Goal: Information Seeking & Learning: Learn about a topic

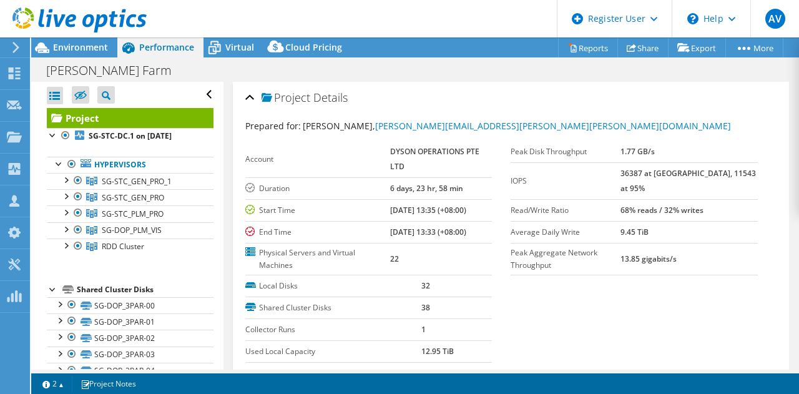
select select "[GEOGRAPHIC_DATA]"
select select "USD"
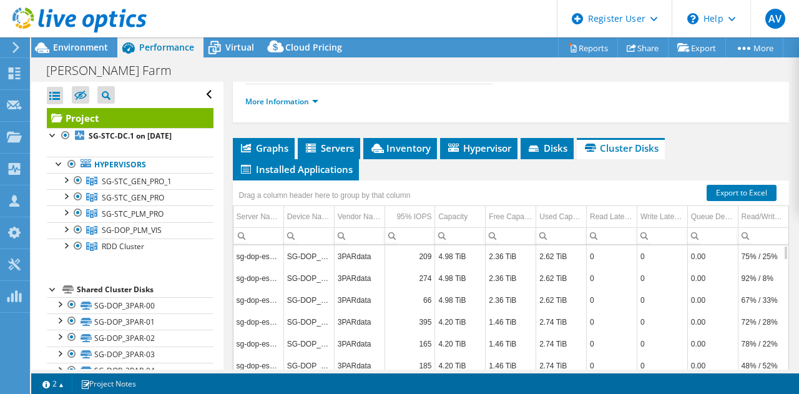
scroll to position [238, 0]
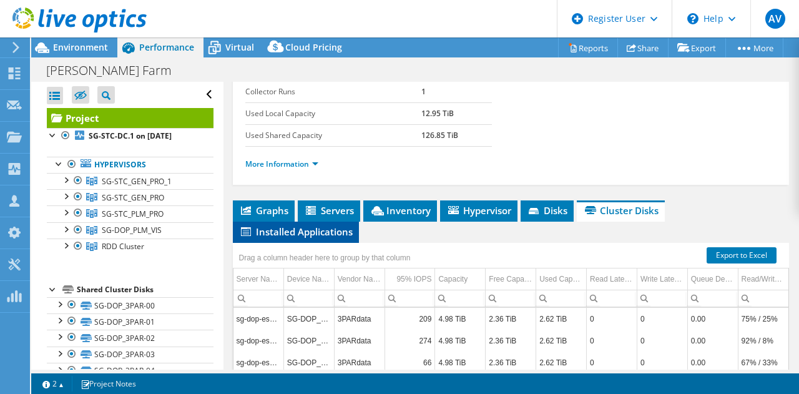
click at [316, 235] on span "Installed Applications" at bounding box center [296, 231] width 114 height 12
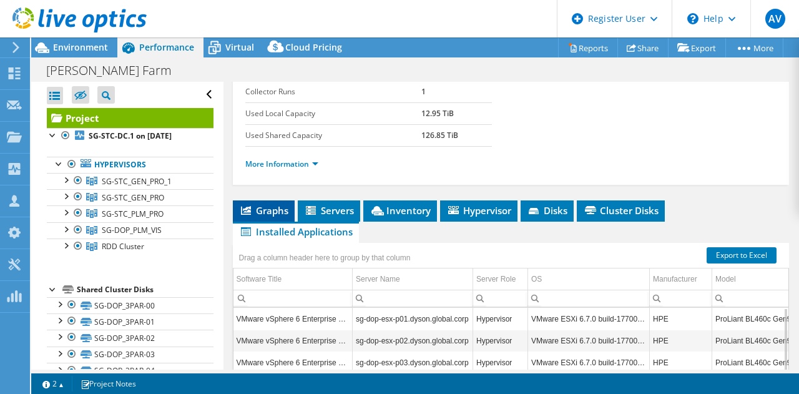
click at [255, 209] on span "Graphs" at bounding box center [263, 210] width 49 height 12
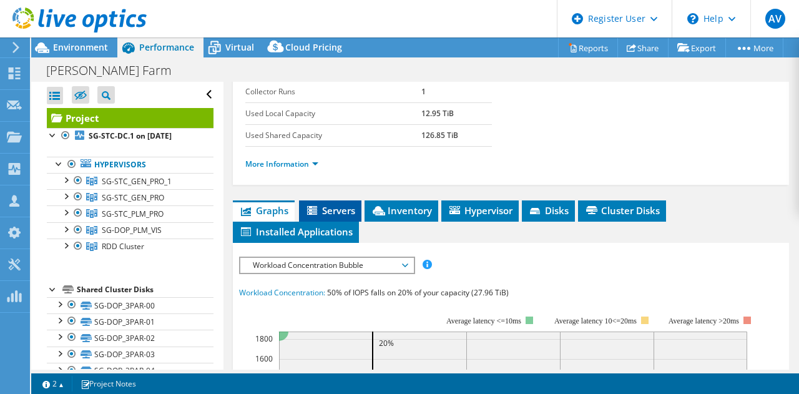
click at [328, 202] on li "Servers" at bounding box center [330, 210] width 62 height 21
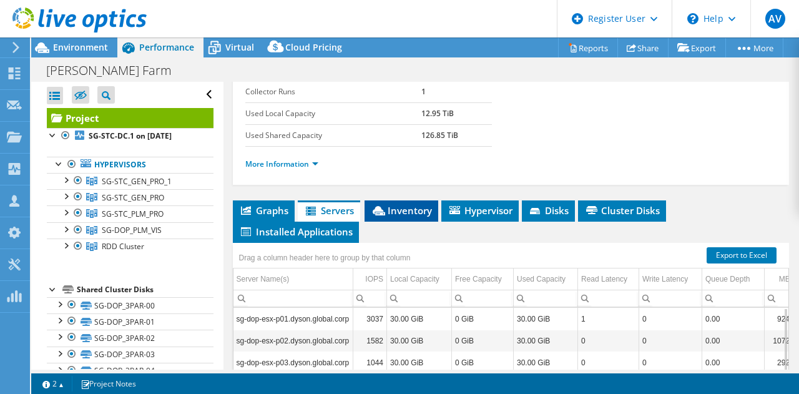
click at [413, 210] on span "Inventory" at bounding box center [401, 210] width 61 height 12
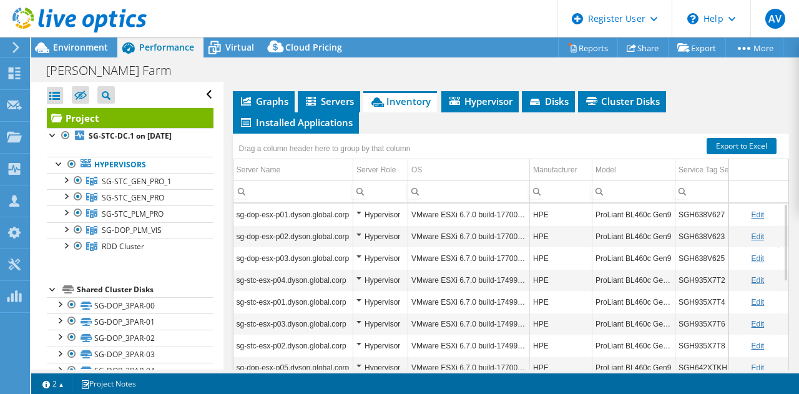
scroll to position [340, 0]
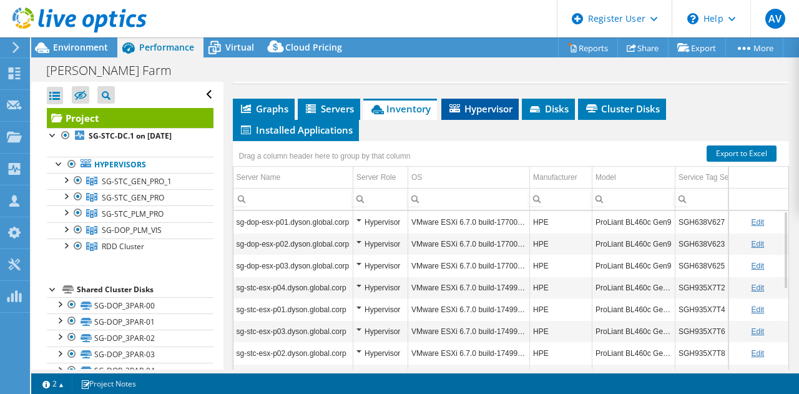
click at [497, 99] on li "Hypervisor" at bounding box center [479, 109] width 77 height 21
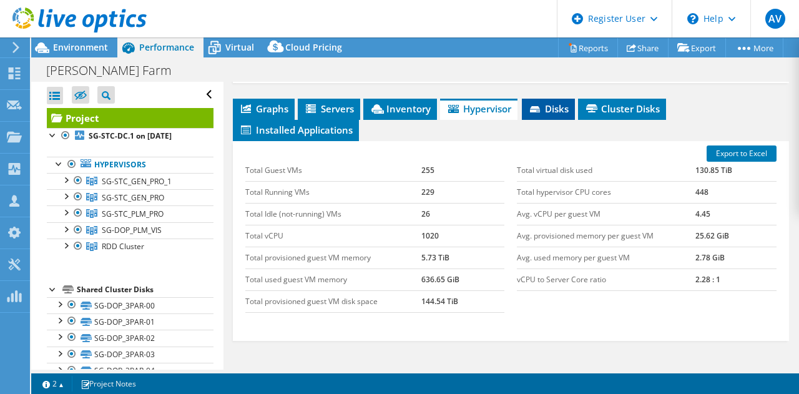
click at [539, 102] on span "Disks" at bounding box center [548, 108] width 41 height 12
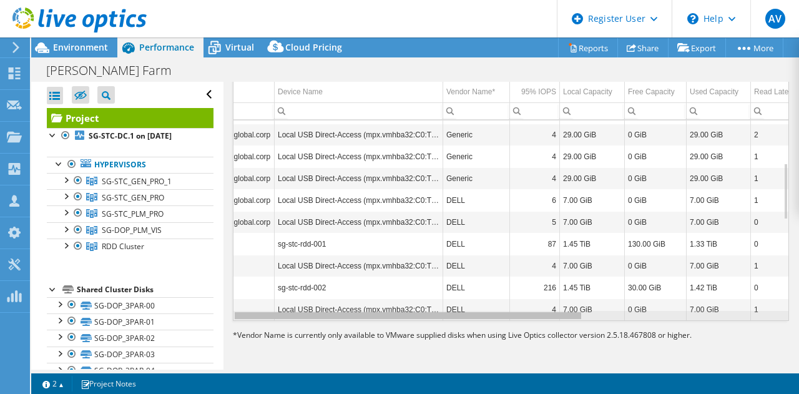
scroll to position [150, 0]
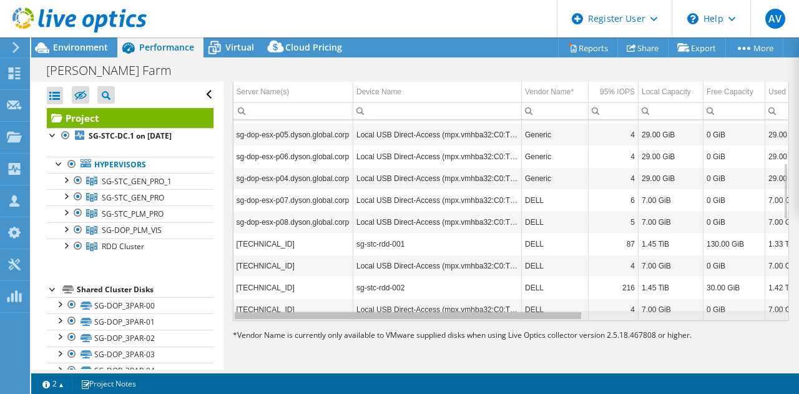
drag, startPoint x: 417, startPoint y: 315, endPoint x: 293, endPoint y: 289, distance: 126.2
click at [294, 290] on body "AV Dell User [PERSON_NAME] [EMAIL_ADDRESS][DOMAIN_NAME] Dell My Profile Log Out…" at bounding box center [399, 197] width 799 height 394
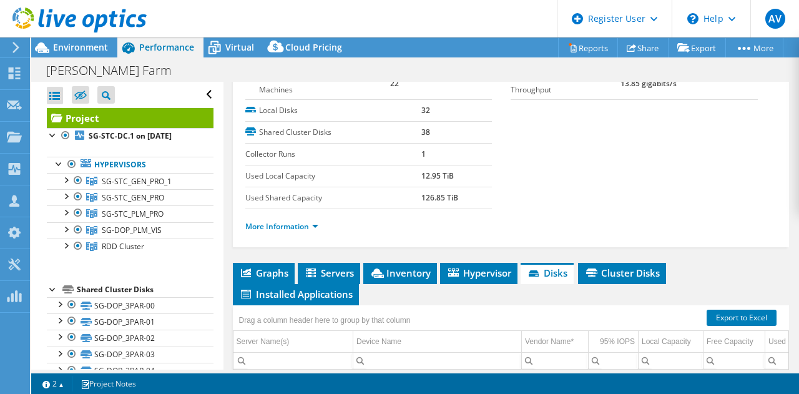
click at [626, 283] on ul "Graphs Servers Inventory Hypervisor Disks Cluster Disks Installed Applications" at bounding box center [511, 284] width 557 height 42
click at [626, 281] on li "Cluster Disks" at bounding box center [622, 273] width 88 height 21
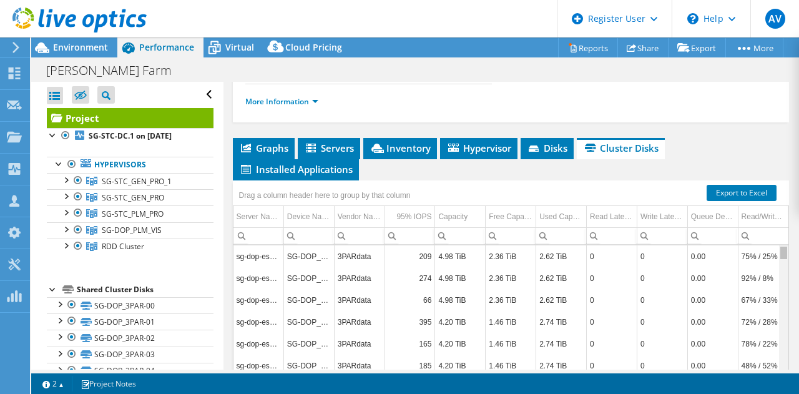
drag, startPoint x: 777, startPoint y: 269, endPoint x: 751, endPoint y: 230, distance: 46.9
click at [781, 213] on body "AV Dell User [PERSON_NAME] [EMAIL_ADDRESS][DOMAIN_NAME] Dell My Profile Log Out…" at bounding box center [399, 197] width 799 height 394
click at [258, 166] on span "Installed Applications" at bounding box center [296, 169] width 114 height 12
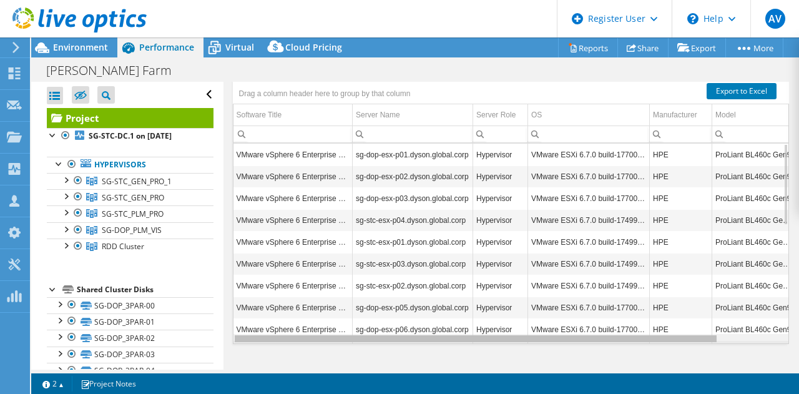
drag, startPoint x: 456, startPoint y: 336, endPoint x: 393, endPoint y: 310, distance: 68.5
click at [395, 328] on body "AV Dell User [PERSON_NAME] [EMAIL_ADDRESS][DOMAIN_NAME] Dell My Profile Log Out…" at bounding box center [399, 197] width 799 height 394
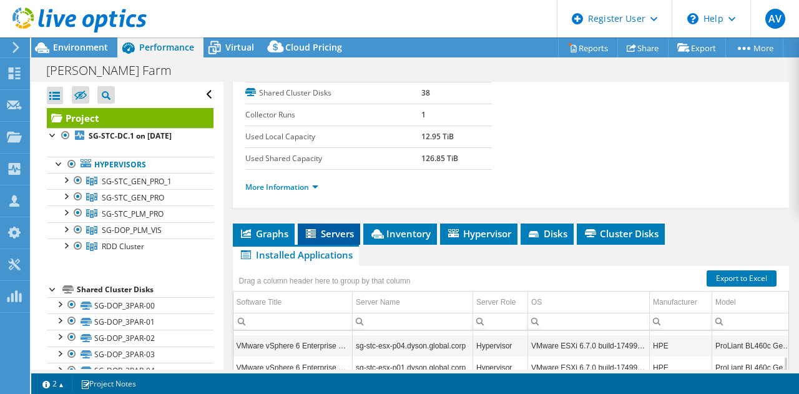
click at [324, 227] on span "Servers" at bounding box center [329, 233] width 50 height 12
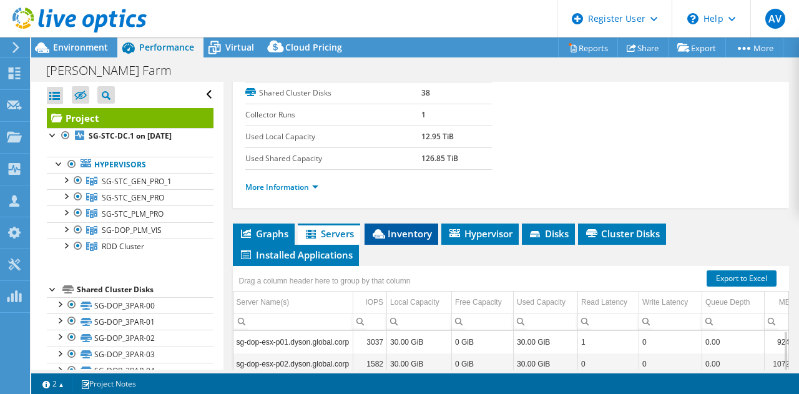
click at [406, 234] on span "Inventory" at bounding box center [401, 233] width 61 height 12
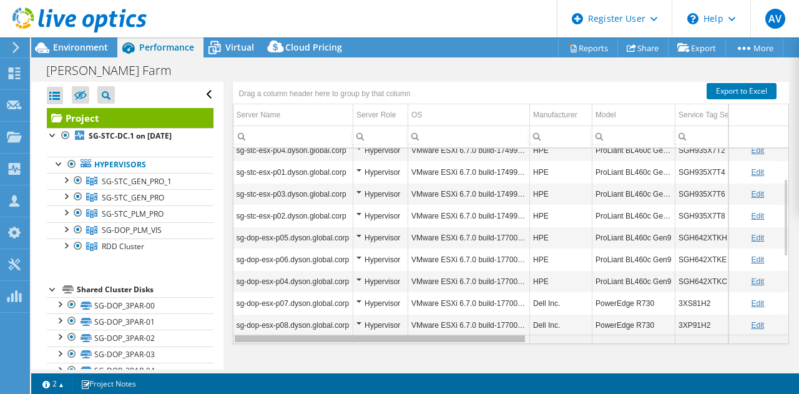
drag, startPoint x: 404, startPoint y: 337, endPoint x: 354, endPoint y: 321, distance: 52.5
click at [354, 321] on body "AV Dell User [PERSON_NAME] [EMAIL_ADDRESS][DOMAIN_NAME] Dell My Profile Log Out…" at bounding box center [399, 197] width 799 height 394
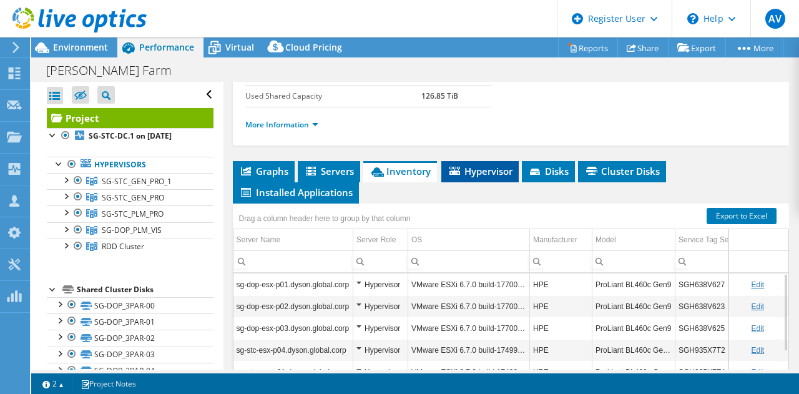
click at [469, 169] on span "Hypervisor" at bounding box center [480, 171] width 65 height 12
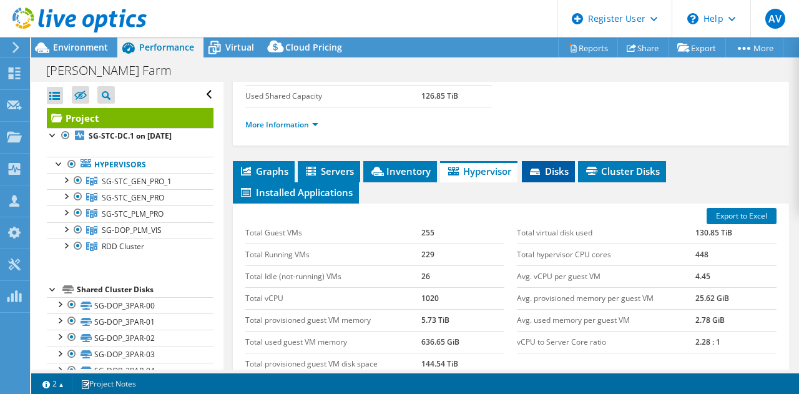
click at [552, 165] on span "Disks" at bounding box center [548, 171] width 41 height 12
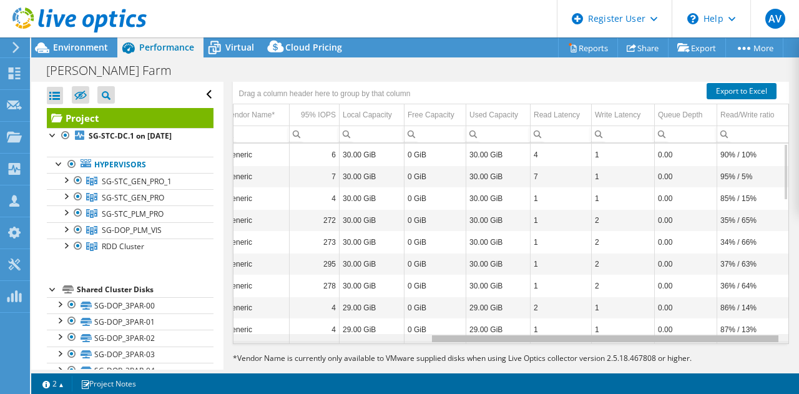
drag, startPoint x: 486, startPoint y: 335, endPoint x: 713, endPoint y: 336, distance: 227.8
click at [713, 336] on body "AV Dell User [PERSON_NAME] [EMAIL_ADDRESS][DOMAIN_NAME] Dell My Profile Log Out…" at bounding box center [399, 197] width 799 height 394
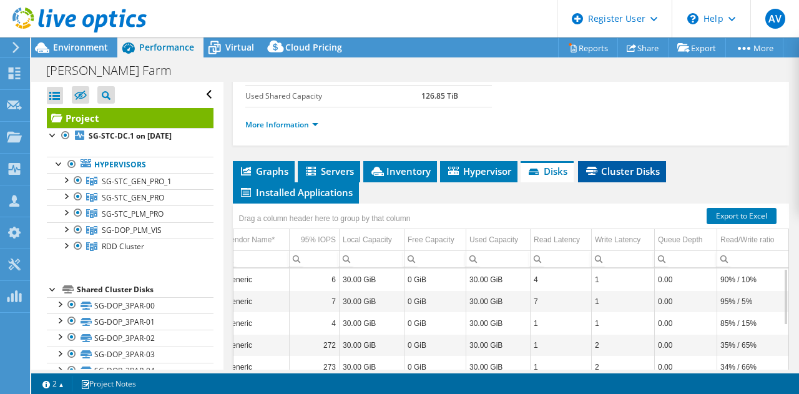
click at [602, 172] on span "Cluster Disks" at bounding box center [622, 171] width 76 height 12
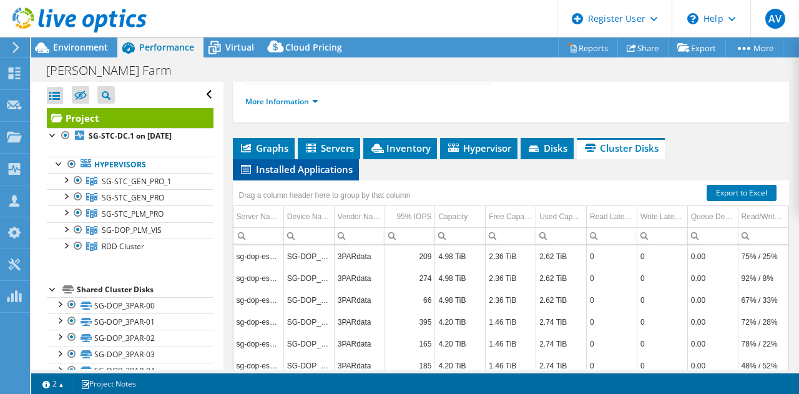
click at [341, 171] on span "Installed Applications" at bounding box center [296, 169] width 114 height 12
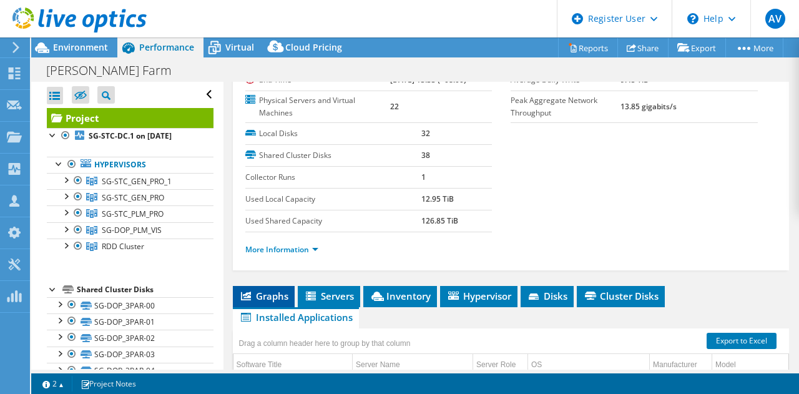
click at [275, 286] on li "Graphs" at bounding box center [264, 296] width 62 height 21
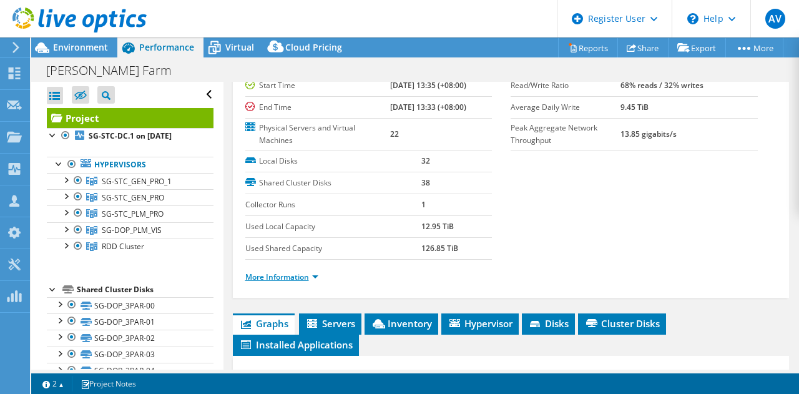
click at [296, 276] on link "More Information" at bounding box center [281, 277] width 73 height 11
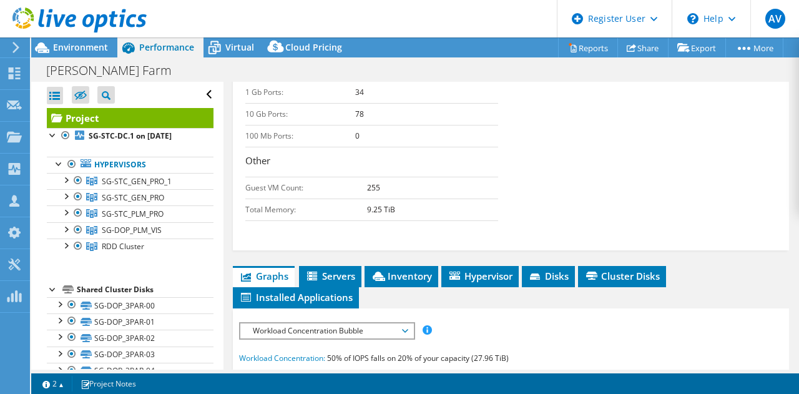
scroll to position [562, 0]
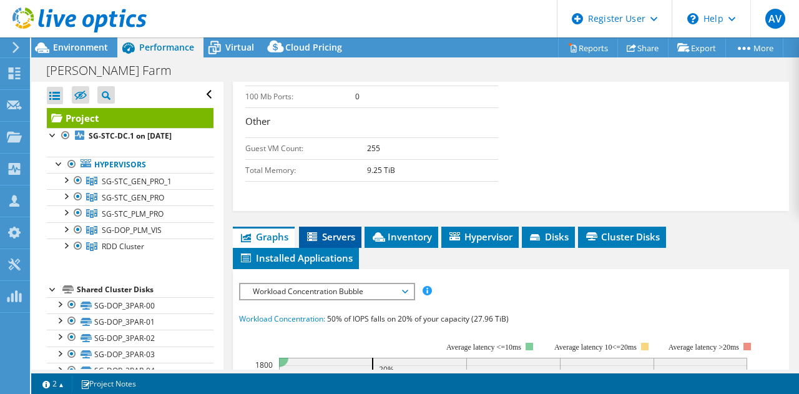
click at [326, 240] on span "Servers" at bounding box center [330, 236] width 50 height 12
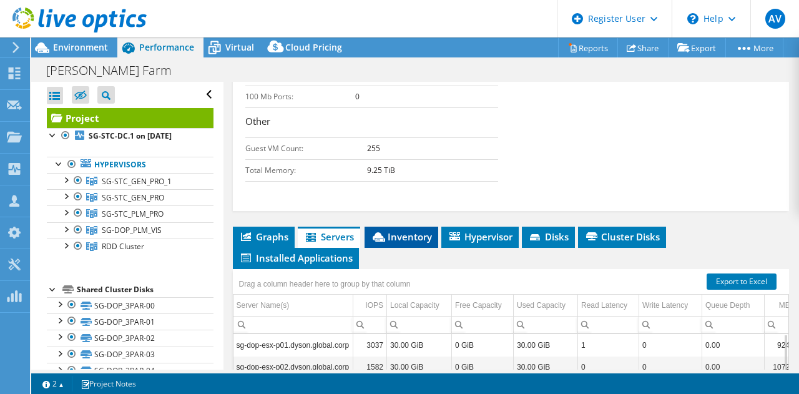
scroll to position [687, 0]
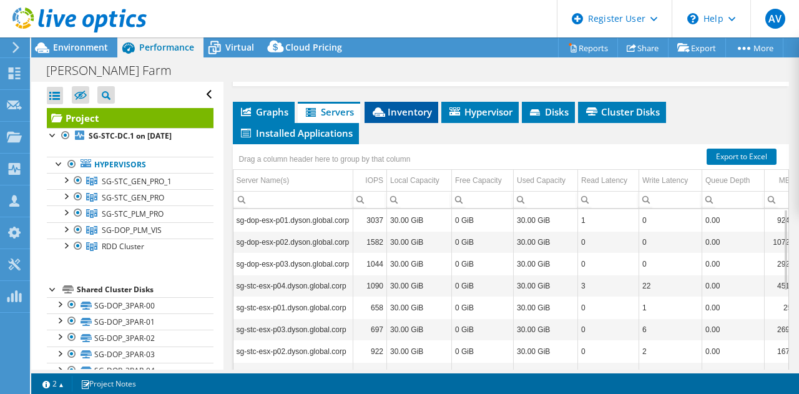
click at [394, 102] on li "Inventory" at bounding box center [402, 112] width 74 height 21
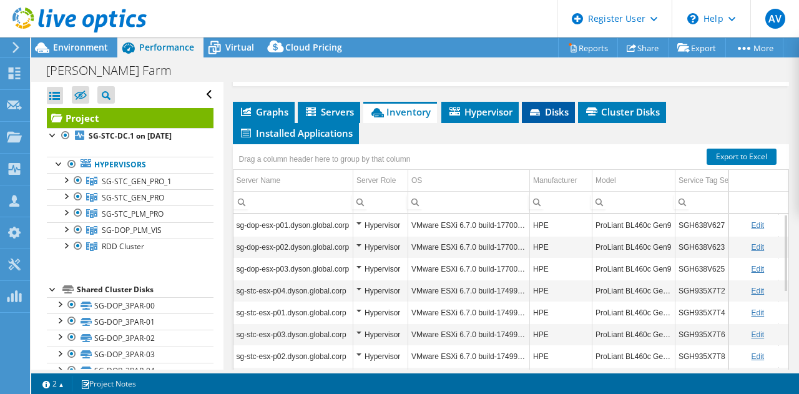
click at [537, 114] on icon at bounding box center [535, 112] width 10 height 6
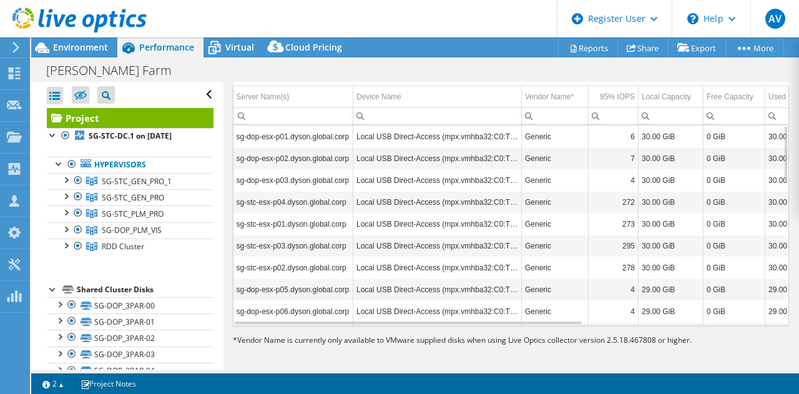
scroll to position [775, 0]
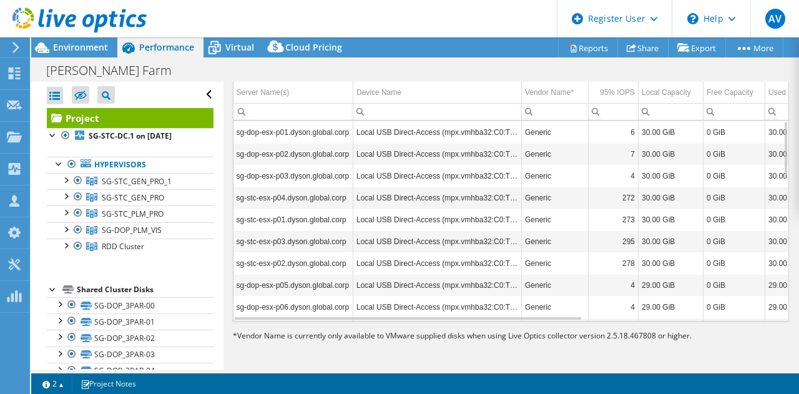
click at [363, 310] on td "Local USB Direct-Access (mpx.vmhba32:C0:T0:L0)" at bounding box center [437, 307] width 169 height 22
click at [363, 311] on td "Local USB Direct-Access (mpx.vmhba32:C0:T0:L0)" at bounding box center [437, 307] width 169 height 22
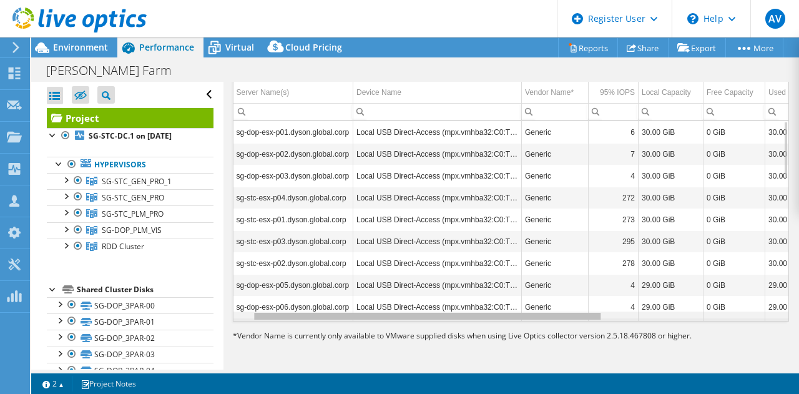
scroll to position [0, 36]
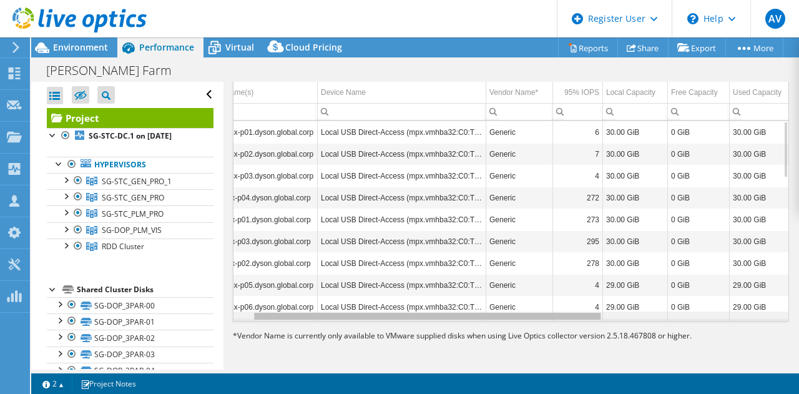
drag, startPoint x: 363, startPoint y: 314, endPoint x: 395, endPoint y: 311, distance: 32.0
click at [395, 311] on body "AV Dell User [PERSON_NAME] [EMAIL_ADDRESS][DOMAIN_NAME] Dell My Profile Log Out…" at bounding box center [399, 197] width 799 height 394
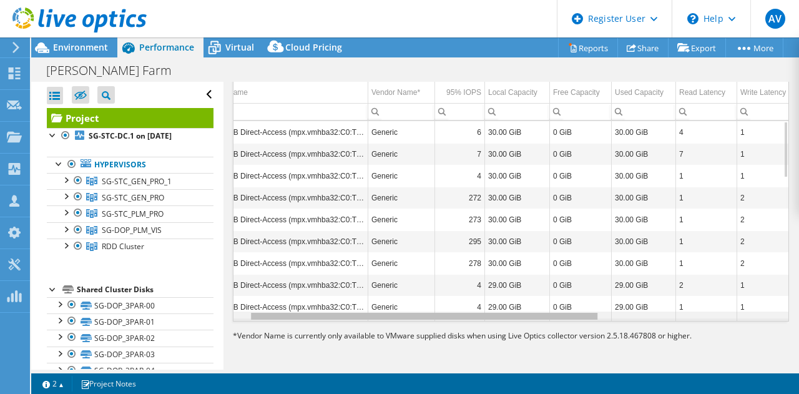
scroll to position [0, 0]
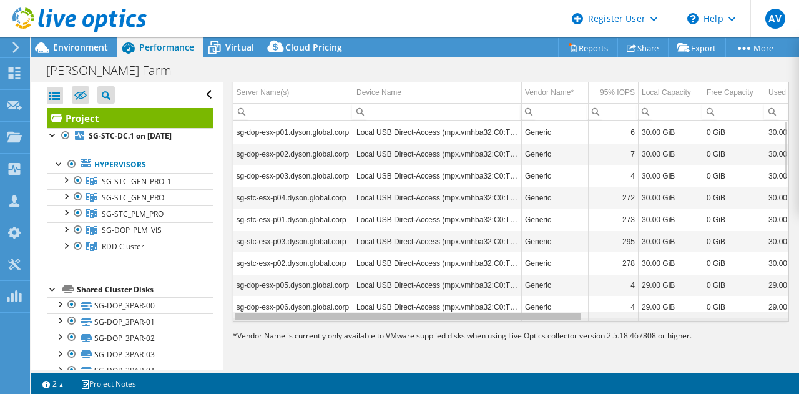
drag, startPoint x: 395, startPoint y: 311, endPoint x: 298, endPoint y: 278, distance: 102.0
click at [285, 300] on body "AV Dell User [PERSON_NAME] [EMAIL_ADDRESS][DOMAIN_NAME] Dell My Profile Log Out…" at bounding box center [399, 197] width 799 height 394
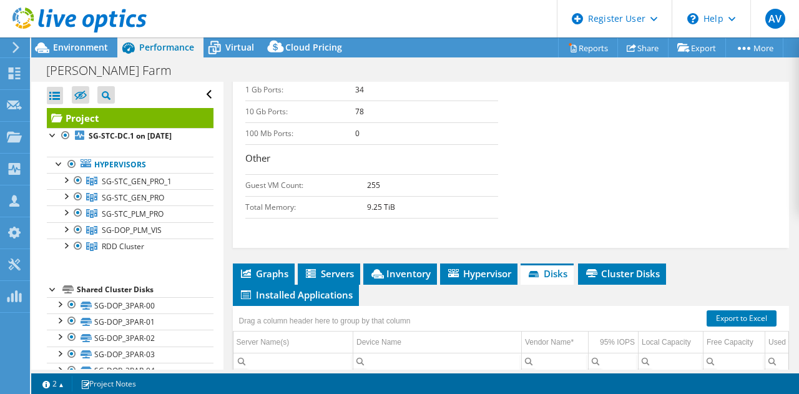
scroll to position [650, 0]
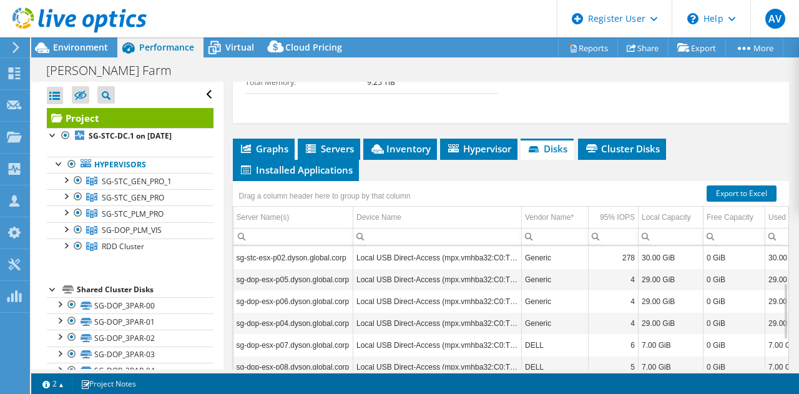
click at [426, 163] on ul "Graphs Servers Inventory Hypervisor Disks Cluster Disks Installed Applications" at bounding box center [511, 160] width 557 height 42
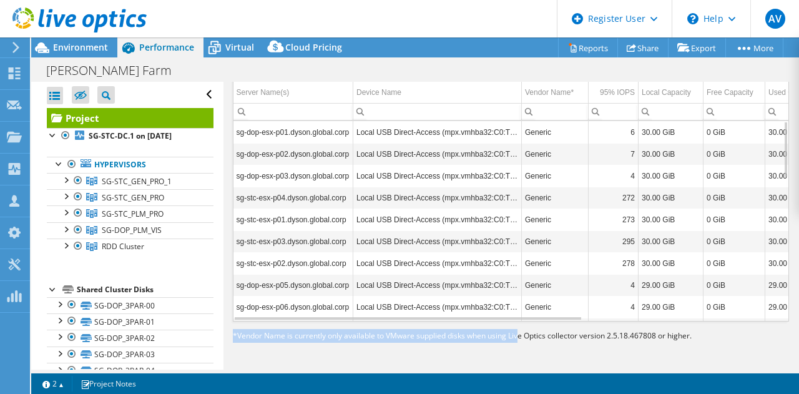
drag, startPoint x: 517, startPoint y: 320, endPoint x: 492, endPoint y: 317, distance: 25.7
click at [492, 317] on section "Export to Excel Drag a column header here to group by that column Server Name(s…" at bounding box center [511, 199] width 557 height 286
click at [491, 317] on div "Data grid" at bounding box center [408, 318] width 346 height 2
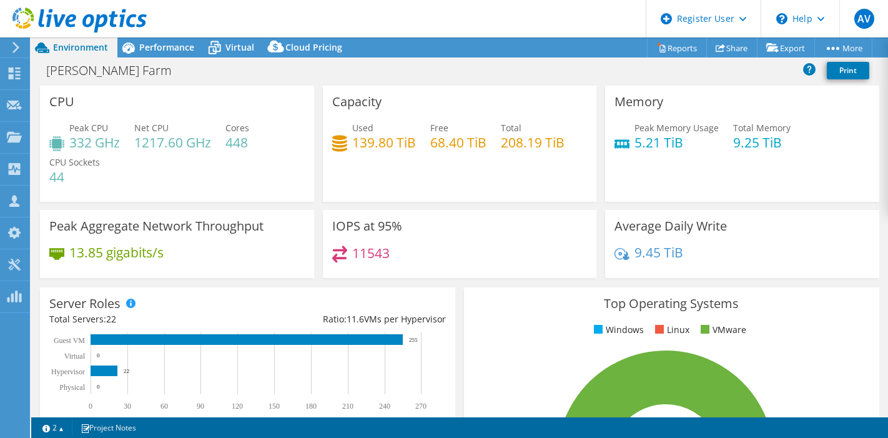
select select "[GEOGRAPHIC_DATA]"
select select "USD"
